Goal: Task Accomplishment & Management: Use online tool/utility

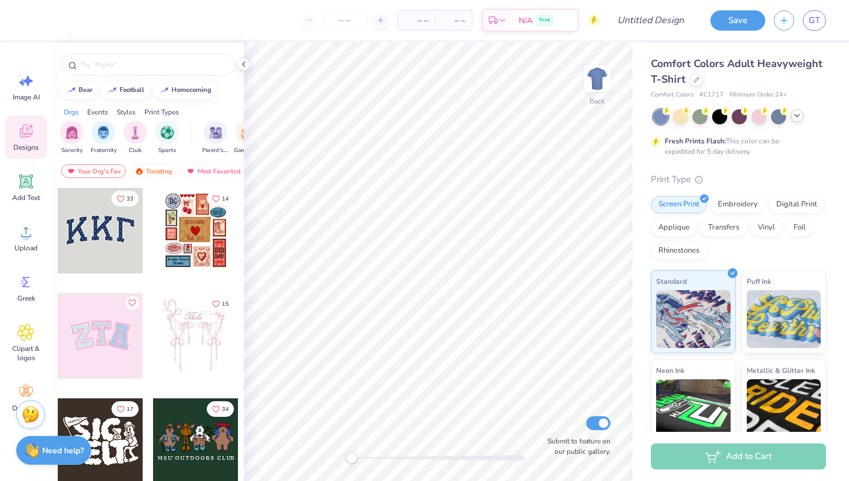
click at [797, 119] on icon at bounding box center [797, 115] width 9 height 9
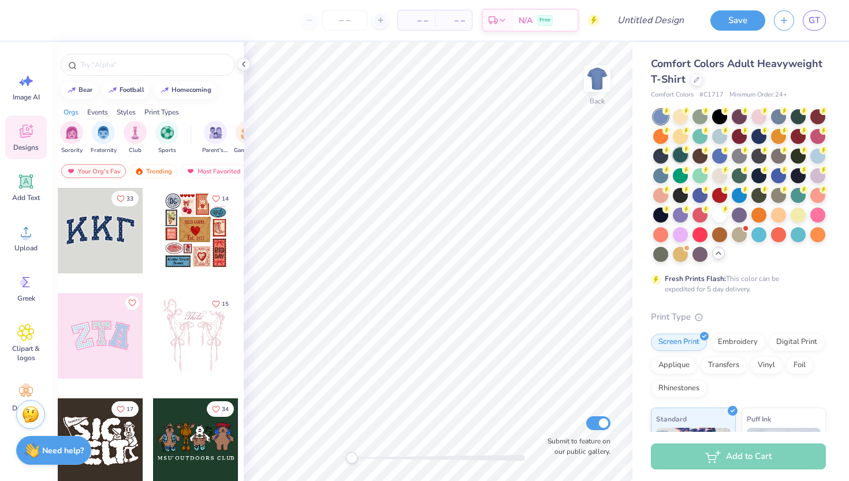
click at [679, 154] on div at bounding box center [680, 154] width 15 height 15
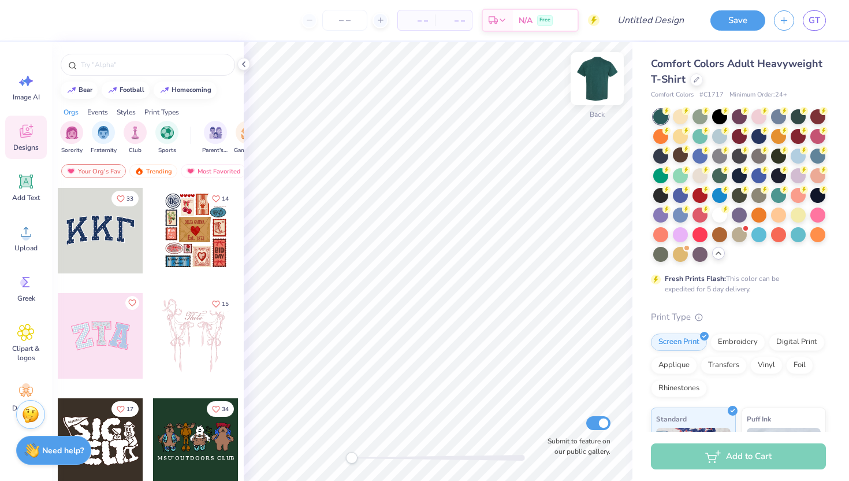
click at [599, 76] on img at bounding box center [597, 78] width 46 height 46
click at [24, 236] on icon at bounding box center [26, 232] width 10 height 10
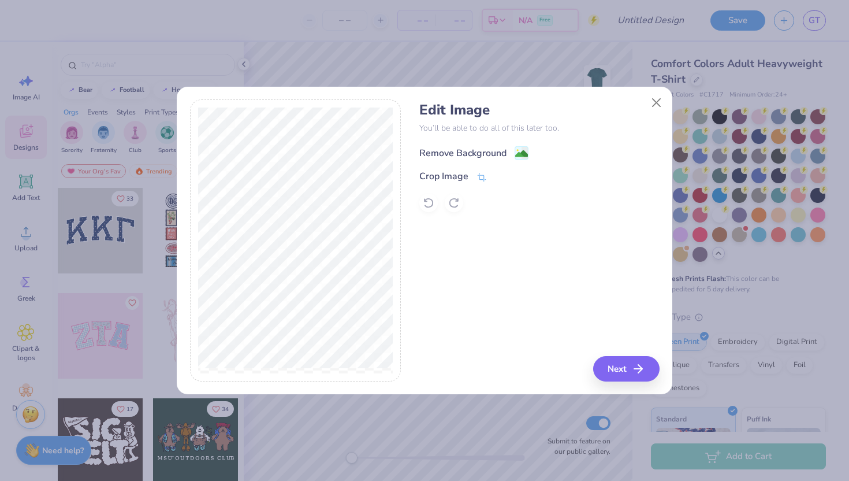
click at [465, 148] on div "Remove Background" at bounding box center [462, 153] width 87 height 14
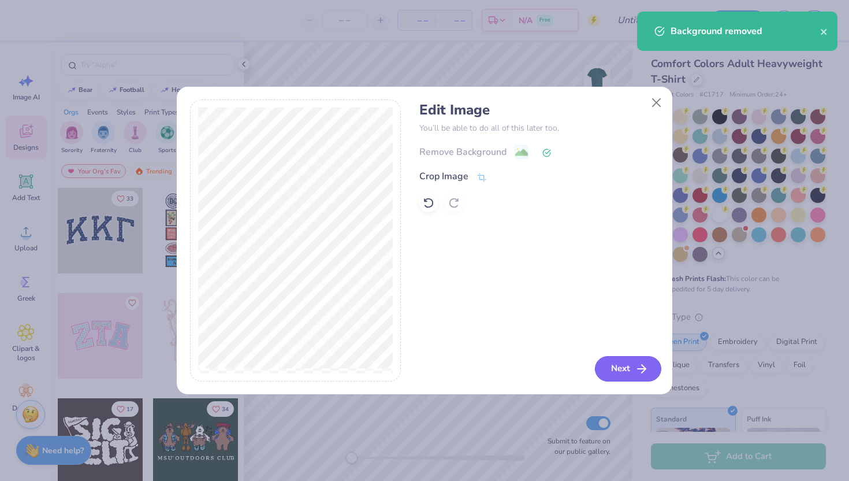
click at [608, 379] on button "Next" at bounding box center [628, 368] width 66 height 25
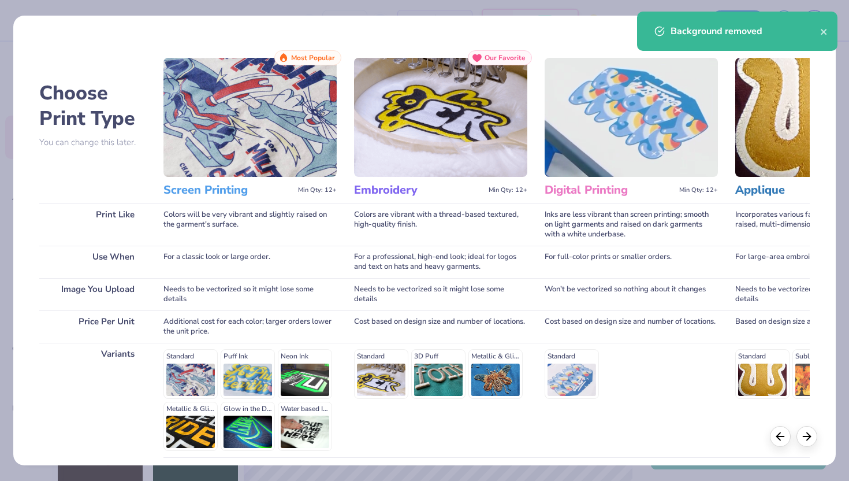
scroll to position [95, 0]
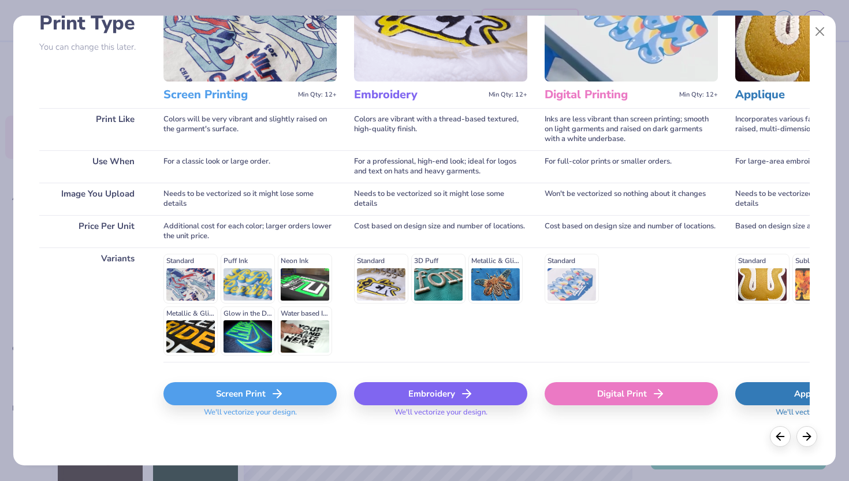
click at [275, 398] on icon at bounding box center [277, 394] width 14 height 14
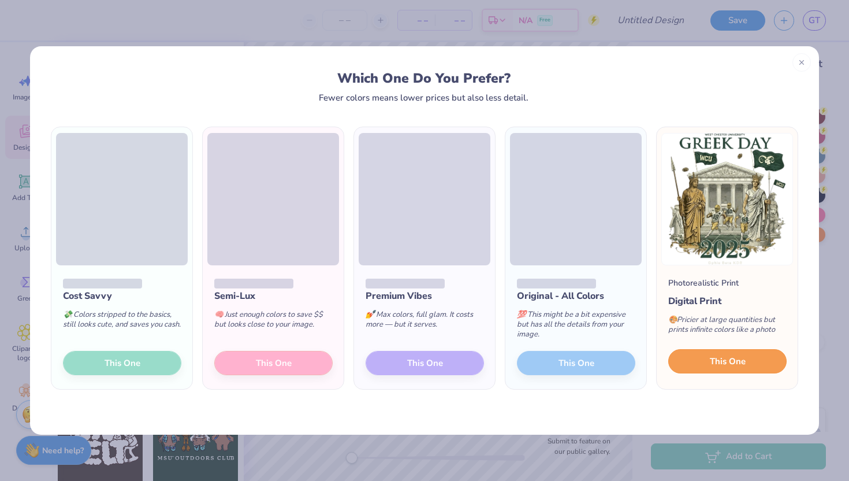
click at [729, 361] on span "This One" at bounding box center [728, 361] width 36 height 13
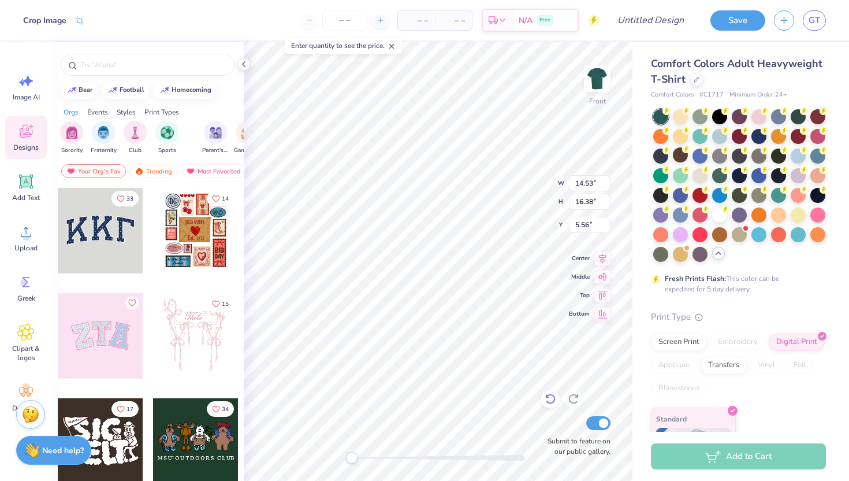
type input "12.94"
type input "14.58"
click at [697, 116] on div at bounding box center [700, 115] width 15 height 15
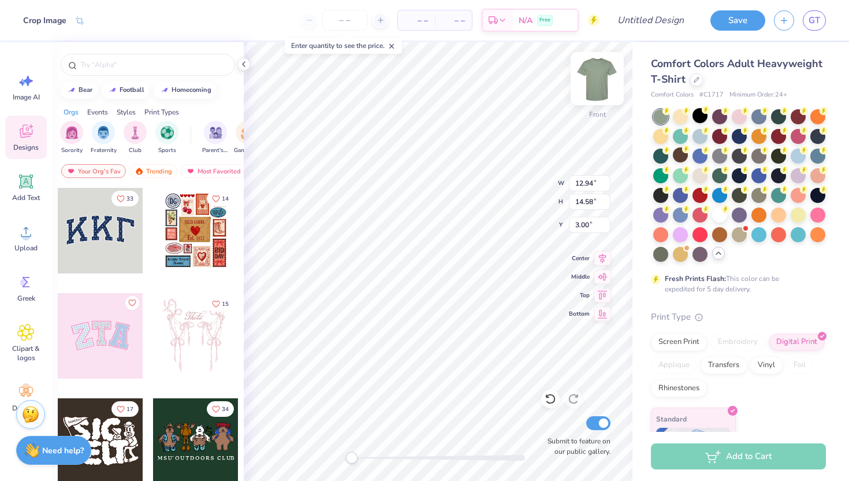
click at [596, 87] on img at bounding box center [597, 78] width 46 height 46
type input "2.40"
type input "2.70"
type input "2.57"
type input "2.90"
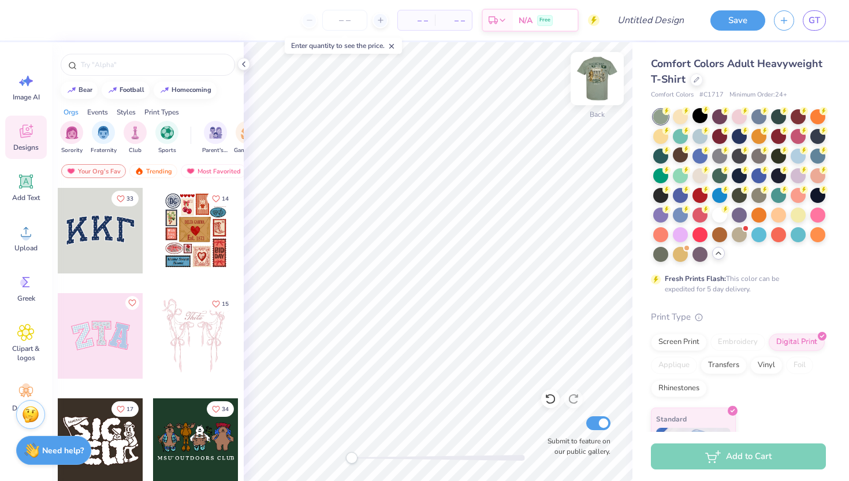
click at [600, 81] on img at bounding box center [597, 78] width 46 height 46
click at [243, 60] on icon at bounding box center [243, 64] width 9 height 9
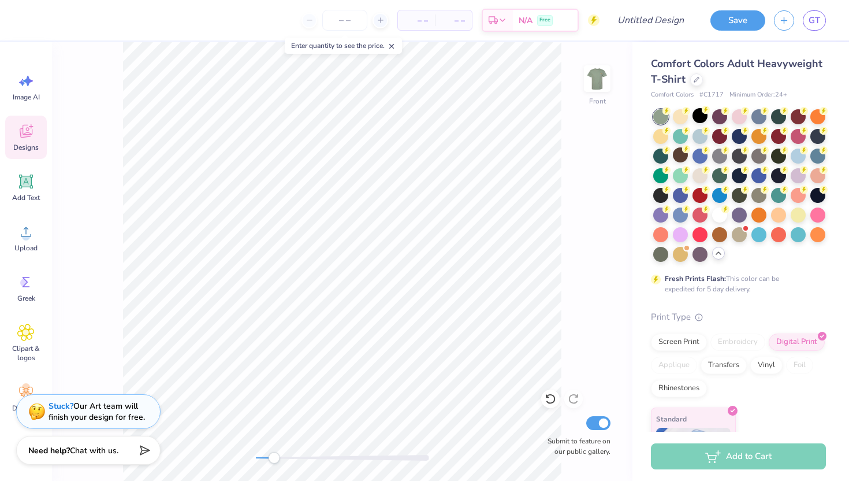
drag, startPoint x: 252, startPoint y: 456, endPoint x: 273, endPoint y: 456, distance: 20.2
click at [273, 456] on div "Accessibility label" at bounding box center [274, 458] width 12 height 12
click at [243, 459] on div "Front Submit to feature on our public gallery." at bounding box center [342, 261] width 581 height 439
click at [599, 80] on img at bounding box center [597, 78] width 46 height 46
type input "2.77"
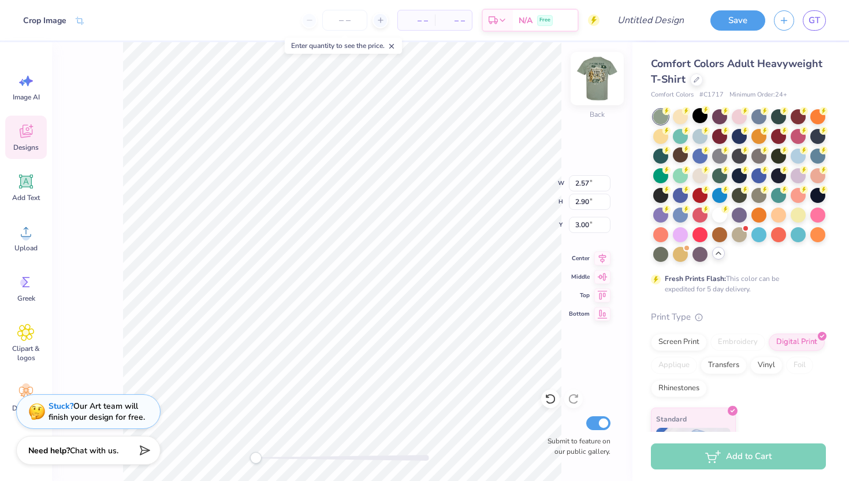
type input "3.12"
click at [603, 76] on img at bounding box center [597, 78] width 46 height 46
click at [279, 454] on div "Front Submit to feature on our public gallery." at bounding box center [342, 261] width 581 height 439
drag, startPoint x: 259, startPoint y: 456, endPoint x: 288, endPoint y: 456, distance: 29.5
click at [274, 456] on div "Accessibility label" at bounding box center [268, 458] width 12 height 12
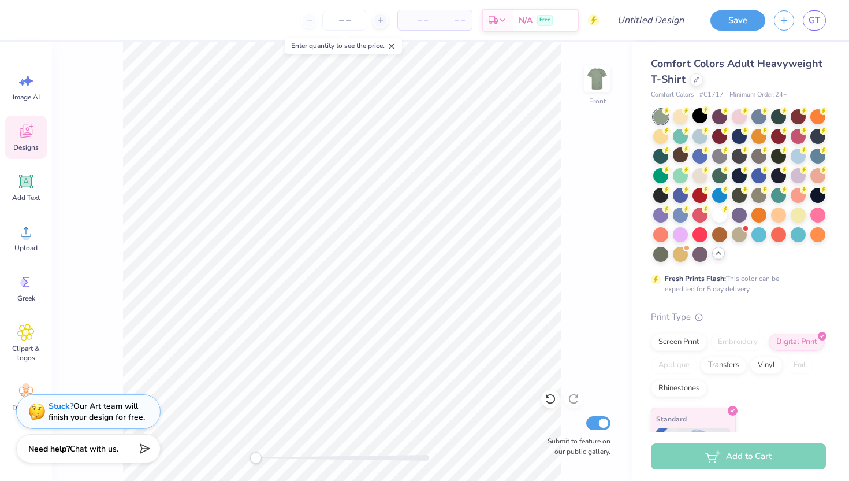
drag, startPoint x: 289, startPoint y: 458, endPoint x: 157, endPoint y: 460, distance: 132.3
click at [157, 460] on div "– – Per Item – – Total Est. Delivery N/A Free Design Title Save GT Image AI Des…" at bounding box center [424, 240] width 849 height 481
click at [80, 19] on icon at bounding box center [80, 22] width 9 height 8
click at [187, 21] on div "Crop Image" at bounding box center [171, 21] width 62 height 13
click at [725, 175] on div at bounding box center [719, 174] width 15 height 15
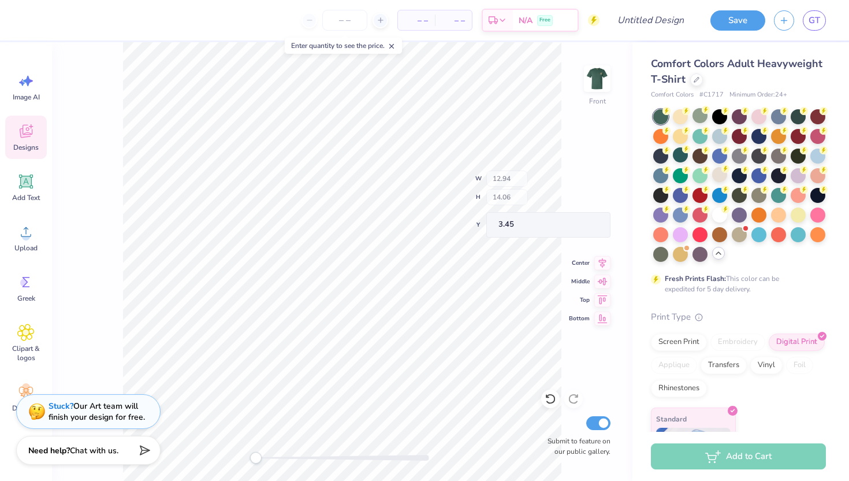
click at [510, 179] on div "Front W 12.94 H 14.06 Y 3.45 Center Middle Top Bottom Submit to feature on our …" at bounding box center [342, 261] width 581 height 439
click at [29, 180] on icon at bounding box center [26, 181] width 11 height 11
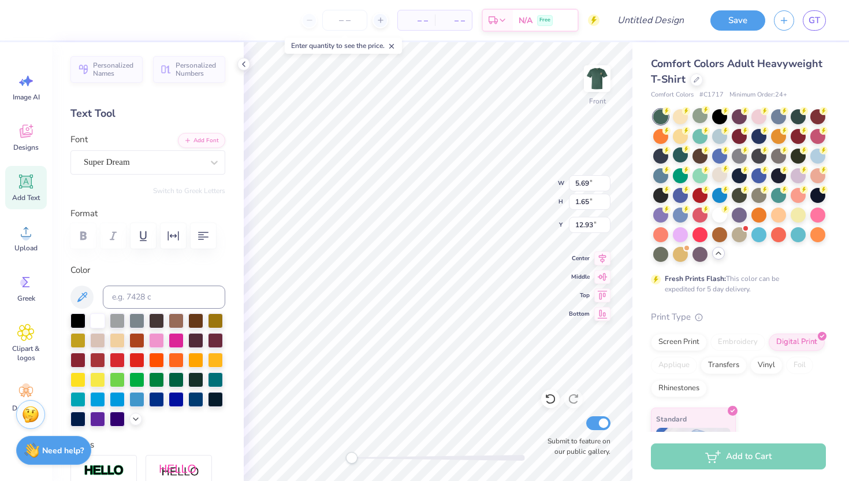
scroll to position [0, 2]
type textarea "GREEK DAY"
click at [144, 159] on div "Super Dream" at bounding box center [143, 162] width 121 height 18
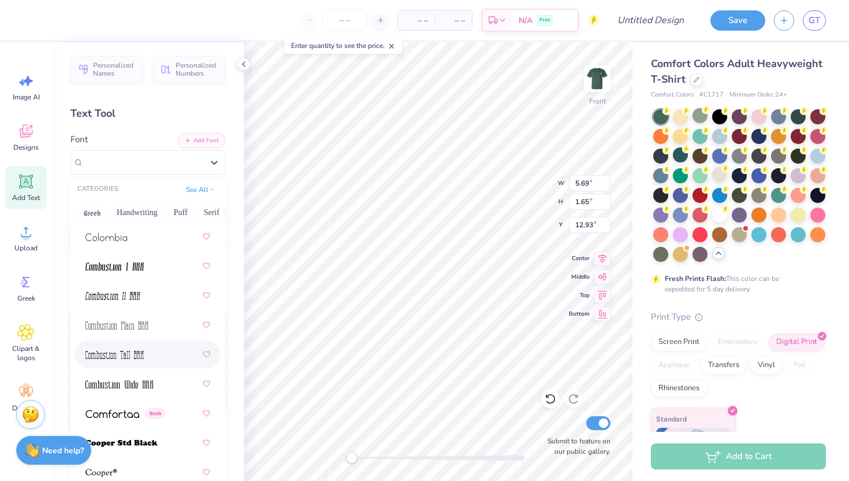
scroll to position [2406, 0]
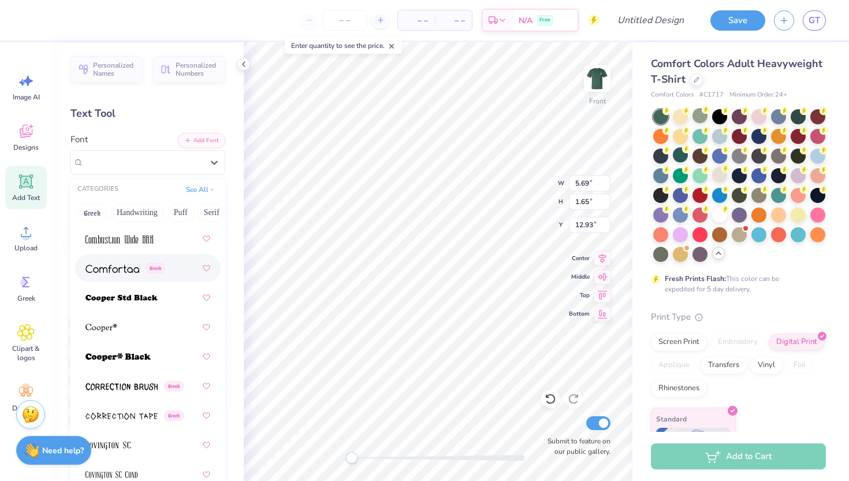
click at [128, 269] on img at bounding box center [113, 269] width 54 height 8
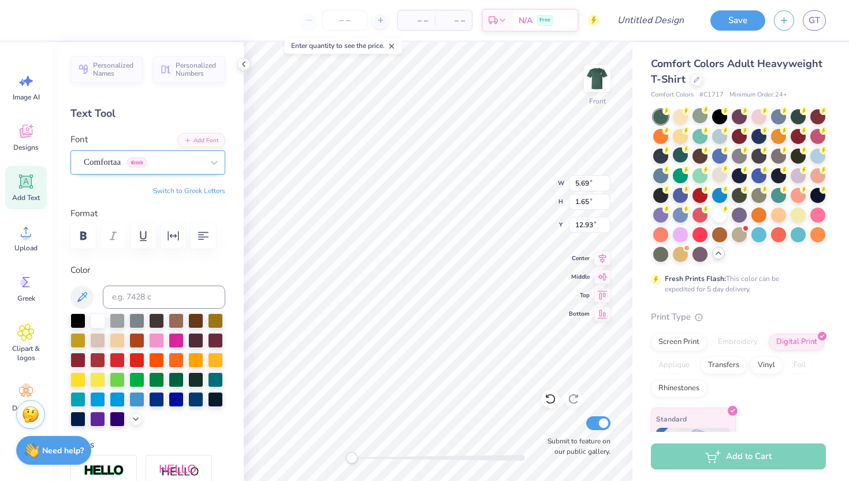
click at [136, 160] on div "Comfortaa Greek" at bounding box center [143, 162] width 121 height 18
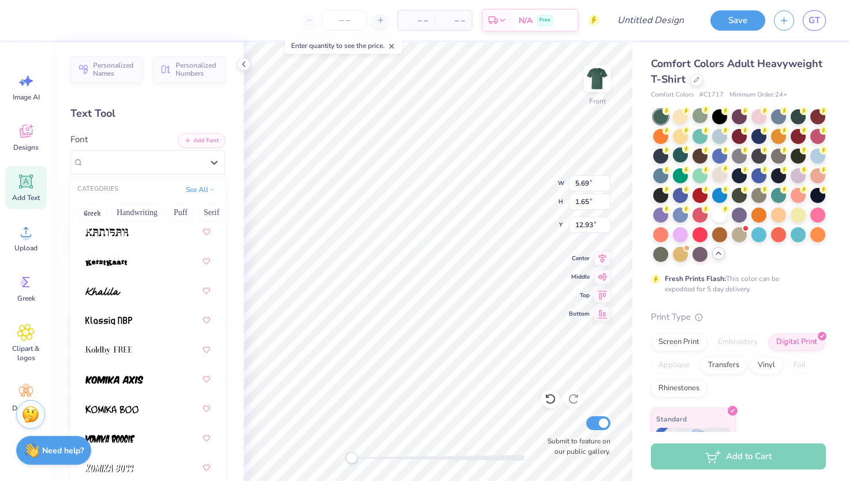
scroll to position [4596, 0]
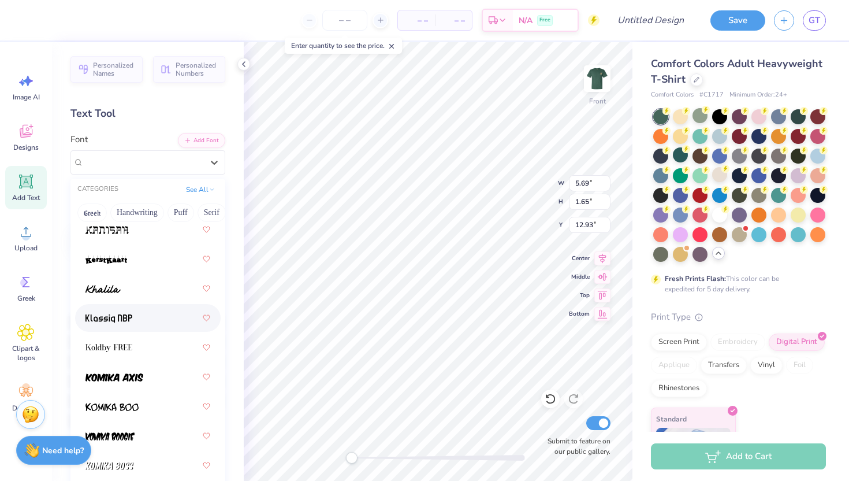
click at [146, 325] on div at bounding box center [148, 317] width 125 height 21
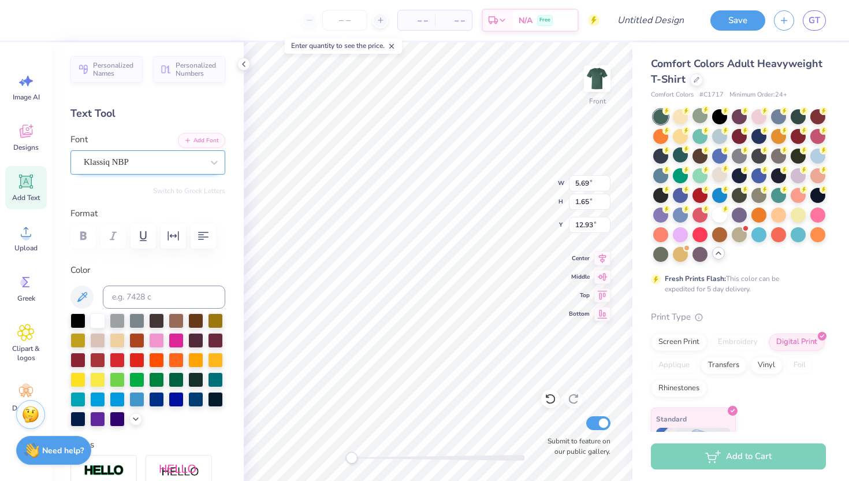
click at [131, 166] on div "Klassiq NBP" at bounding box center [143, 162] width 121 height 18
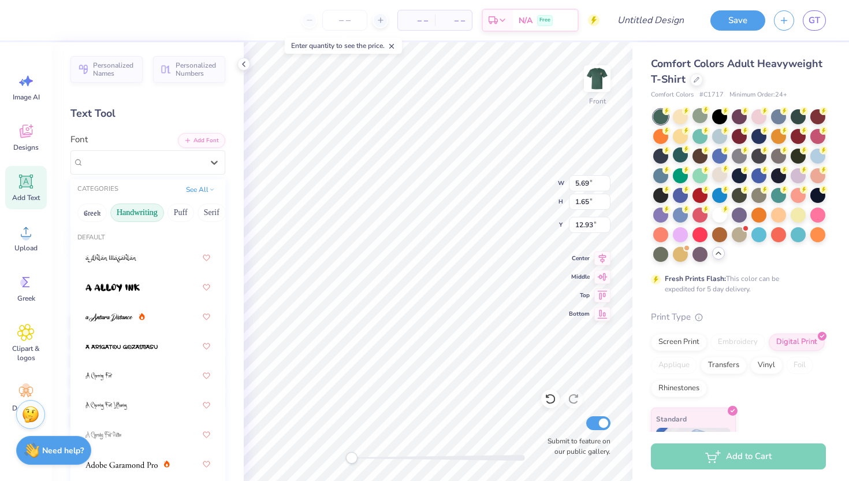
click at [143, 215] on button "Handwriting" at bounding box center [137, 212] width 54 height 18
click at [177, 211] on button "Puff" at bounding box center [181, 212] width 27 height 18
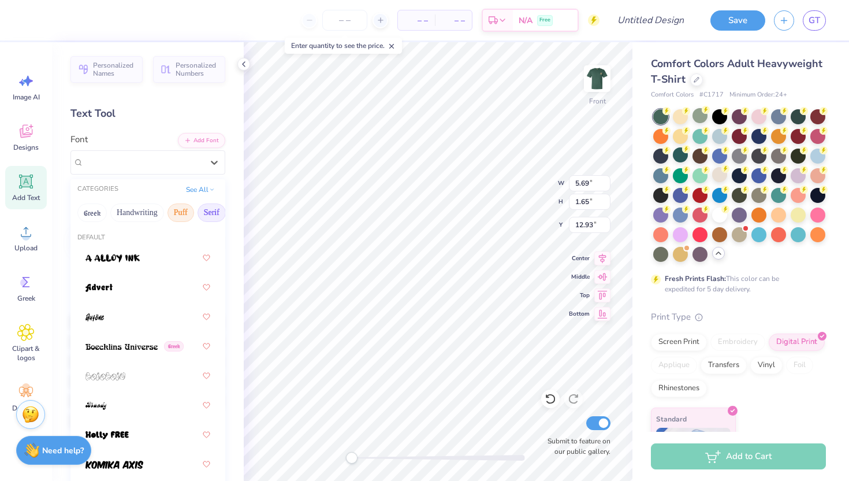
click at [207, 213] on button "Serif" at bounding box center [212, 212] width 28 height 18
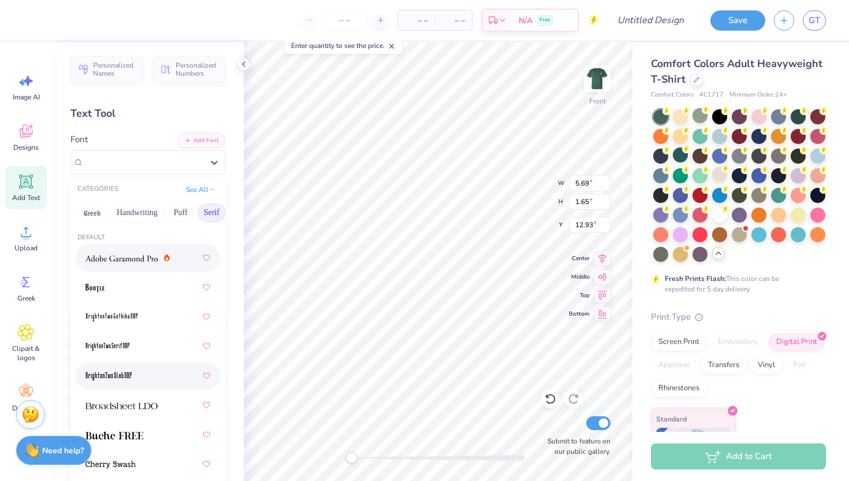
scroll to position [0, 27]
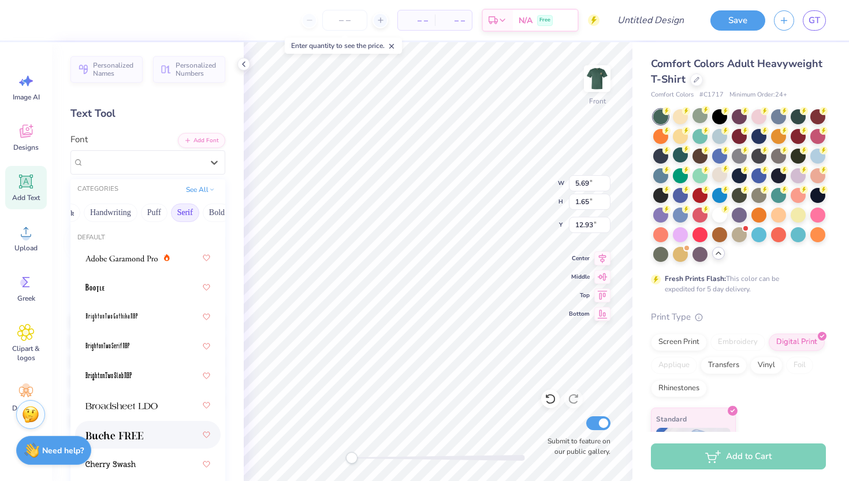
click at [136, 437] on img at bounding box center [115, 435] width 58 height 8
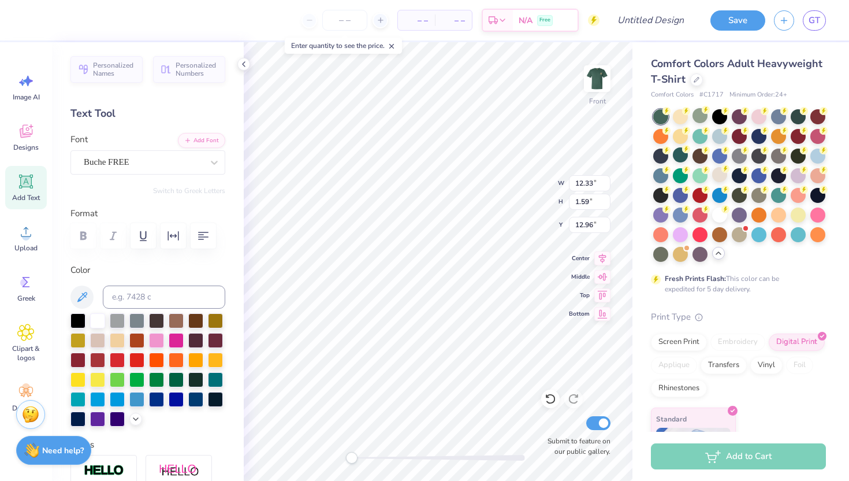
type input "10.42"
type input "1.34"
type input "3.45"
